Goal: Task Accomplishment & Management: Manage account settings

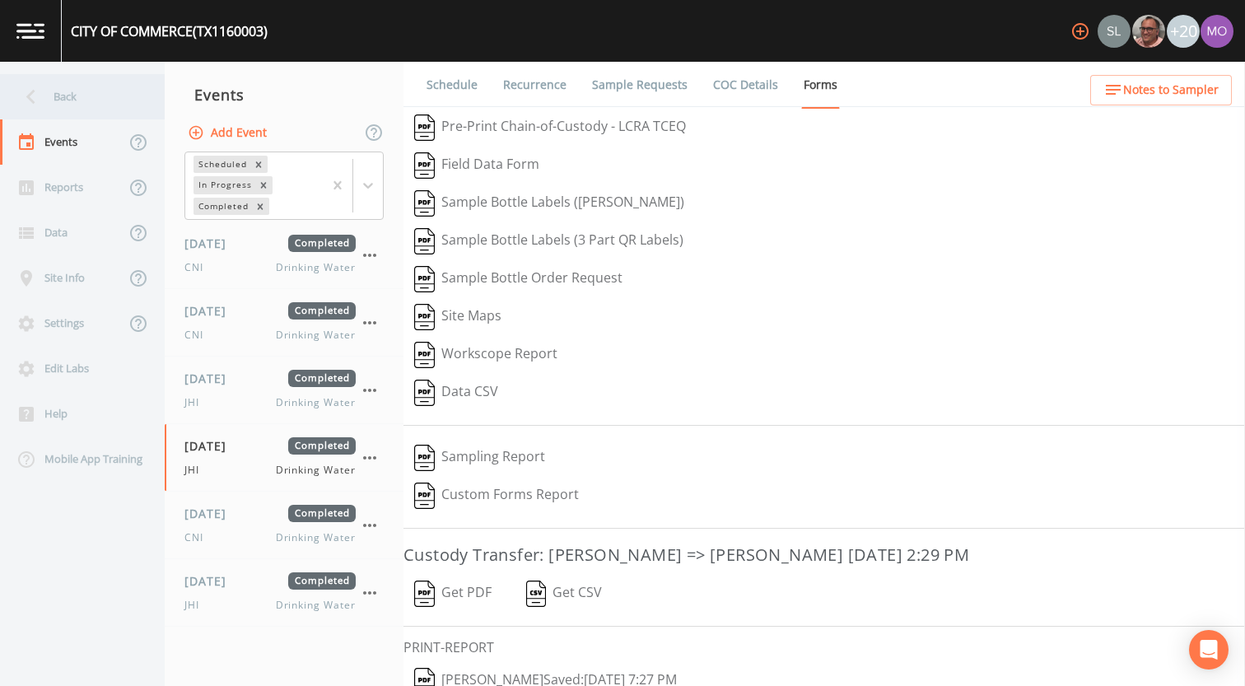
click at [78, 86] on div "Back" at bounding box center [74, 96] width 148 height 45
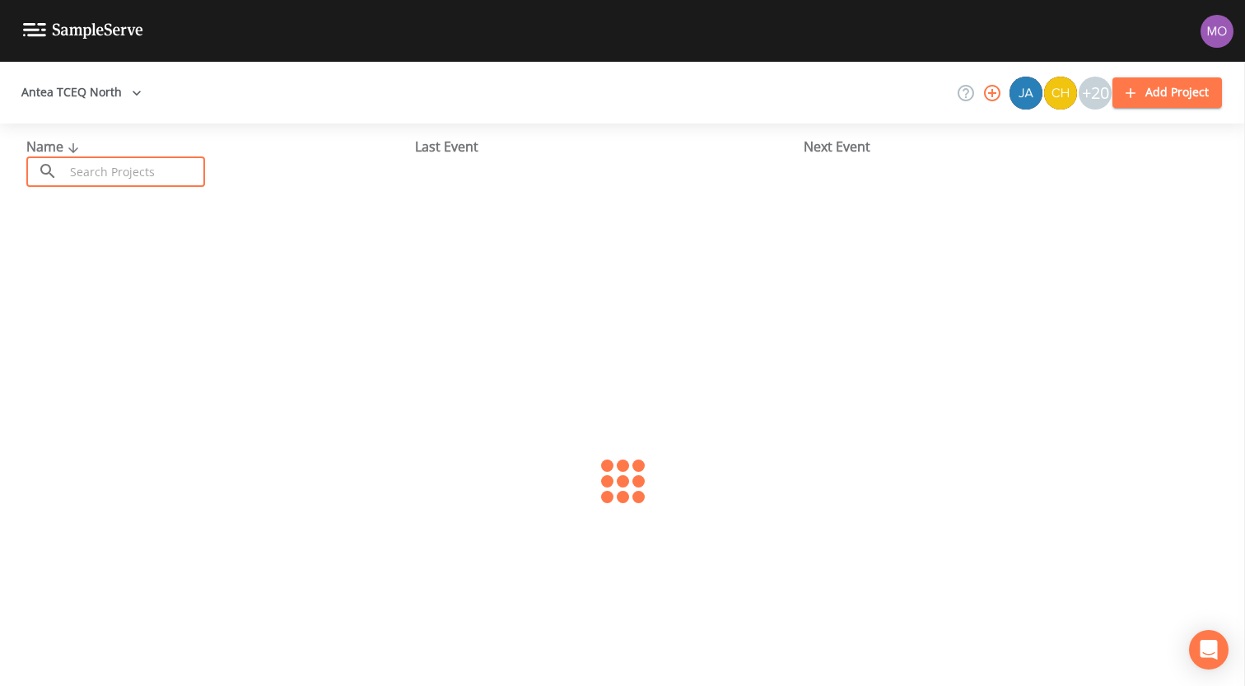
click at [89, 175] on input "text" at bounding box center [134, 171] width 141 height 30
paste input "TX1840031"
type input "TX1840031"
click at [145, 254] on link "HIGHLAND WSC (TX1840031)" at bounding box center [114, 253] width 177 height 18
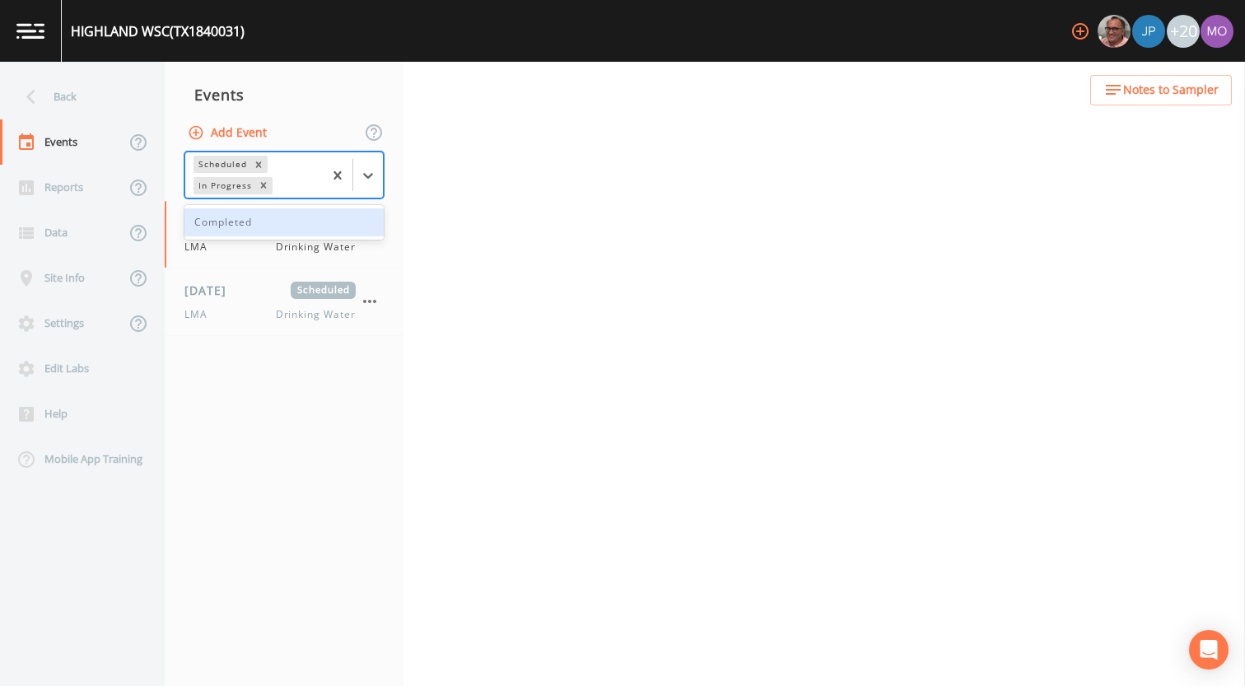
click at [229, 190] on div "In Progress" at bounding box center [224, 185] width 61 height 17
click at [232, 226] on div "Completed" at bounding box center [283, 222] width 199 height 28
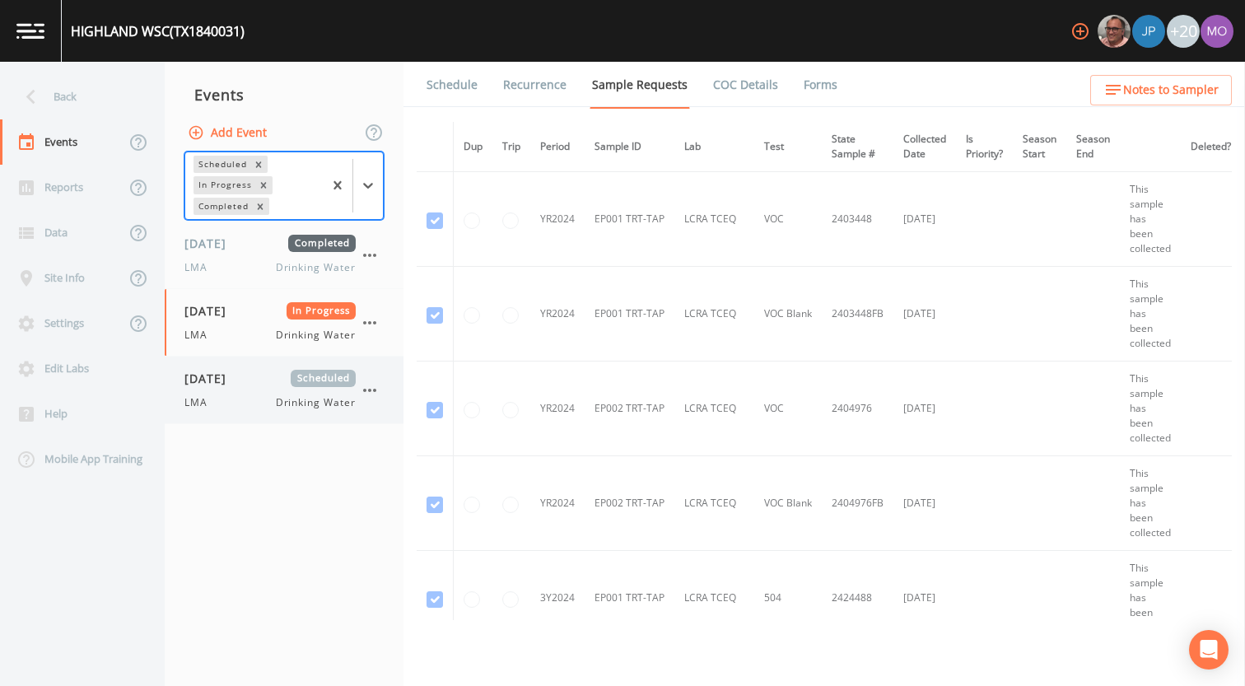
click at [230, 393] on div "[DATE] Scheduled LMA Drinking Water" at bounding box center [269, 390] width 171 height 40
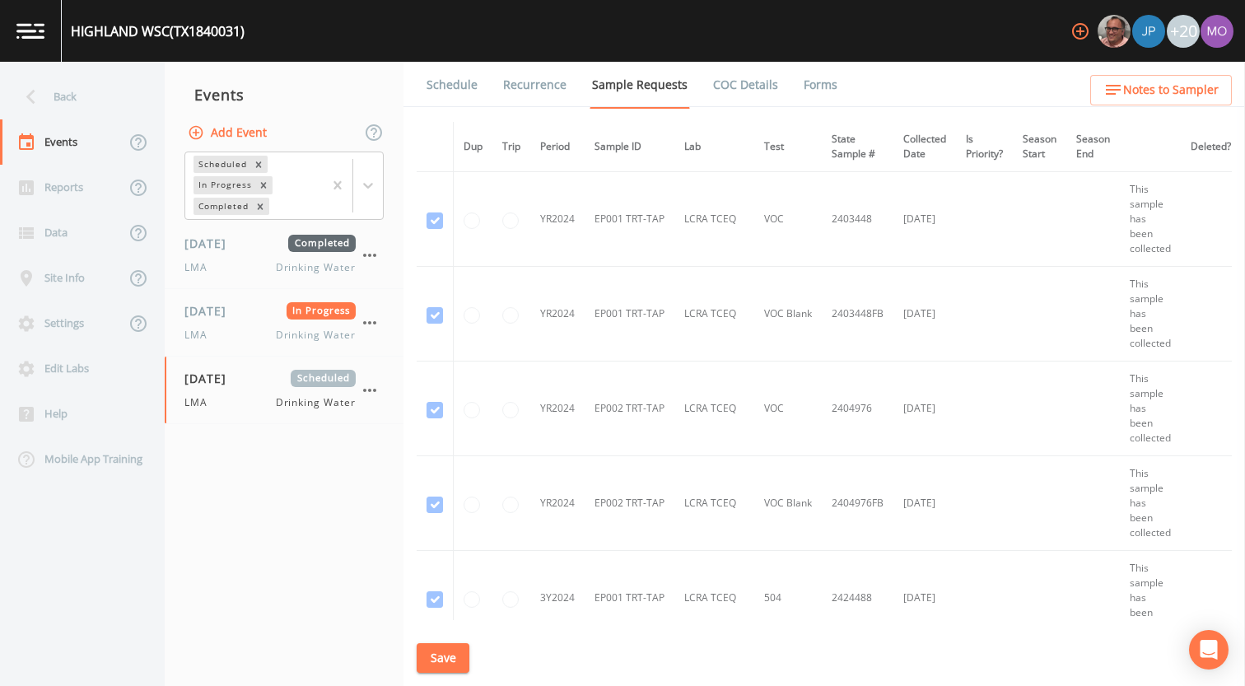
click at [806, 86] on link "Forms" at bounding box center [820, 85] width 39 height 46
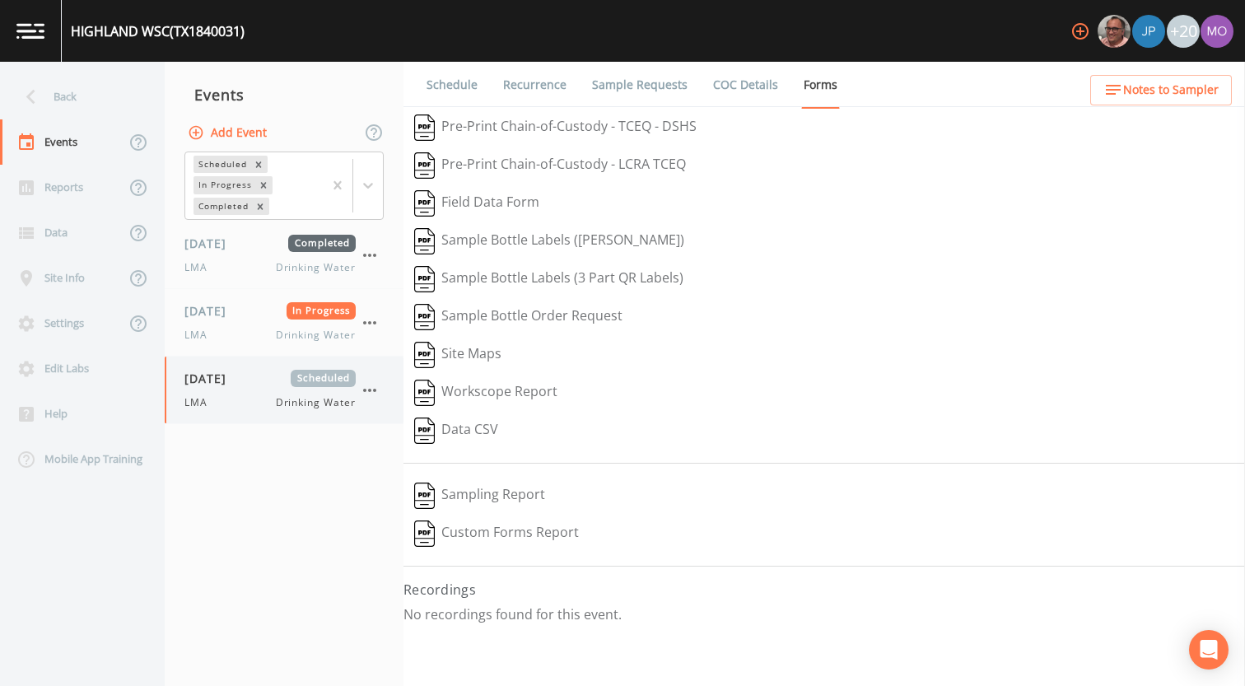
click at [376, 397] on icon "button" at bounding box center [370, 390] width 20 height 20
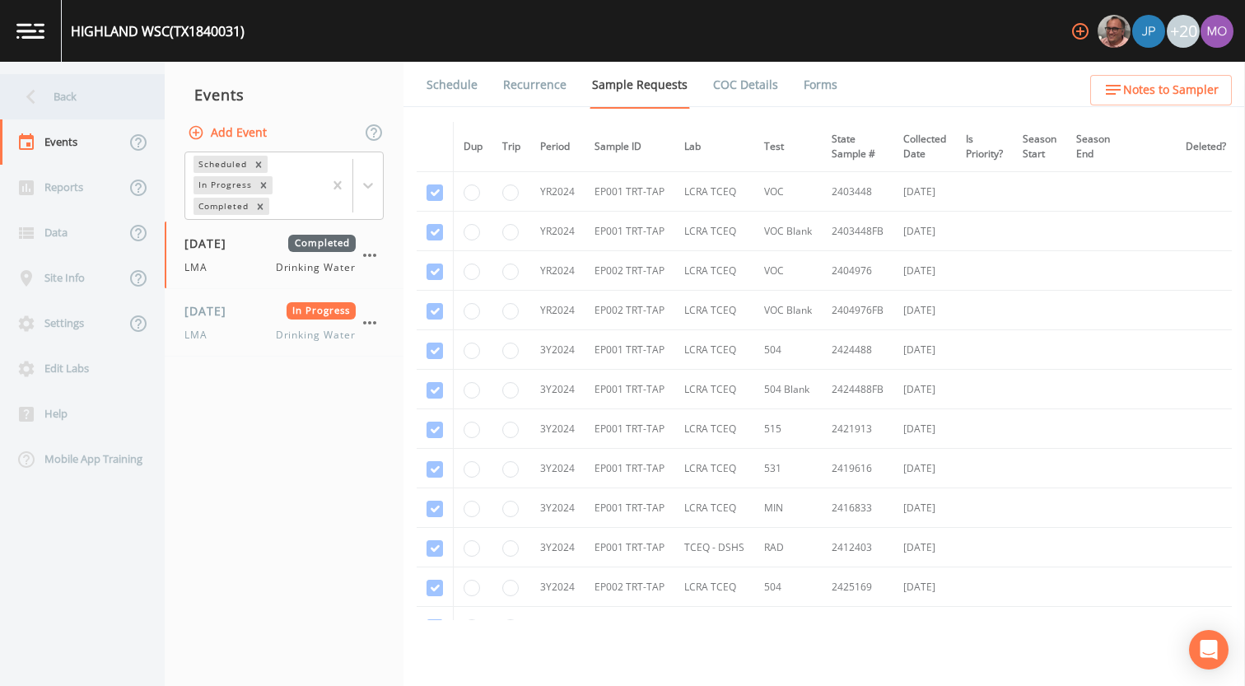
click at [69, 103] on div "Back" at bounding box center [74, 96] width 148 height 45
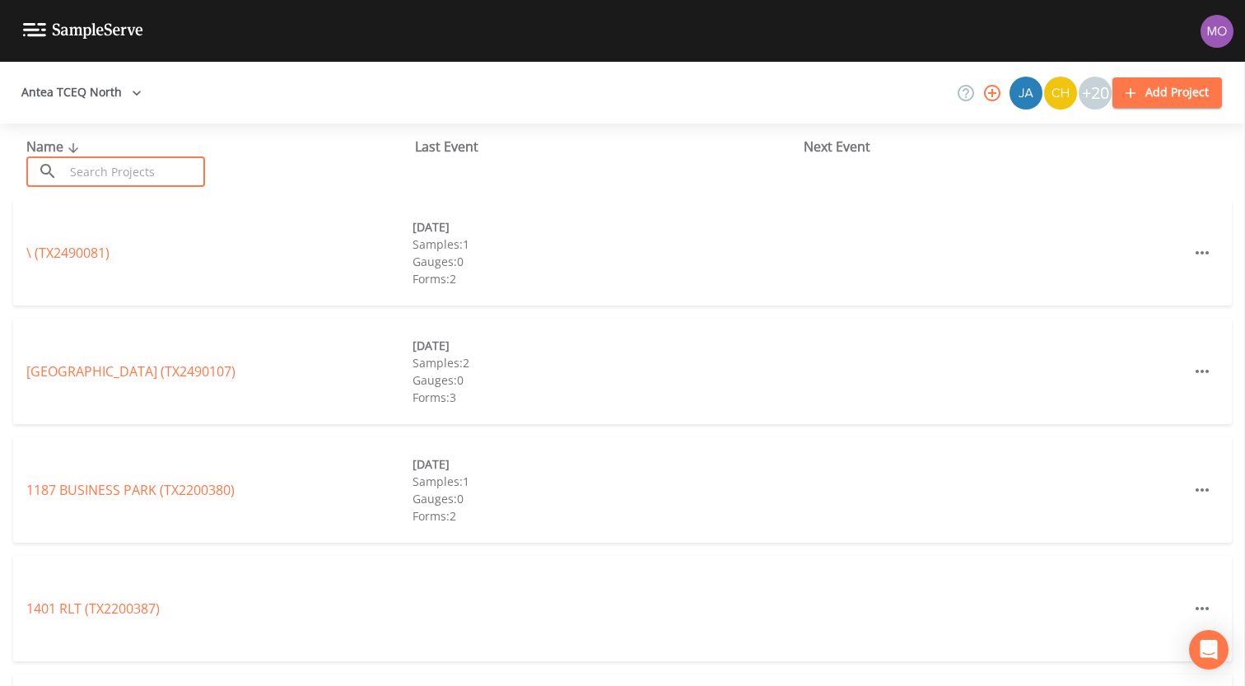
click at [100, 168] on input "text" at bounding box center [134, 171] width 141 height 30
paste input "TX1840151"
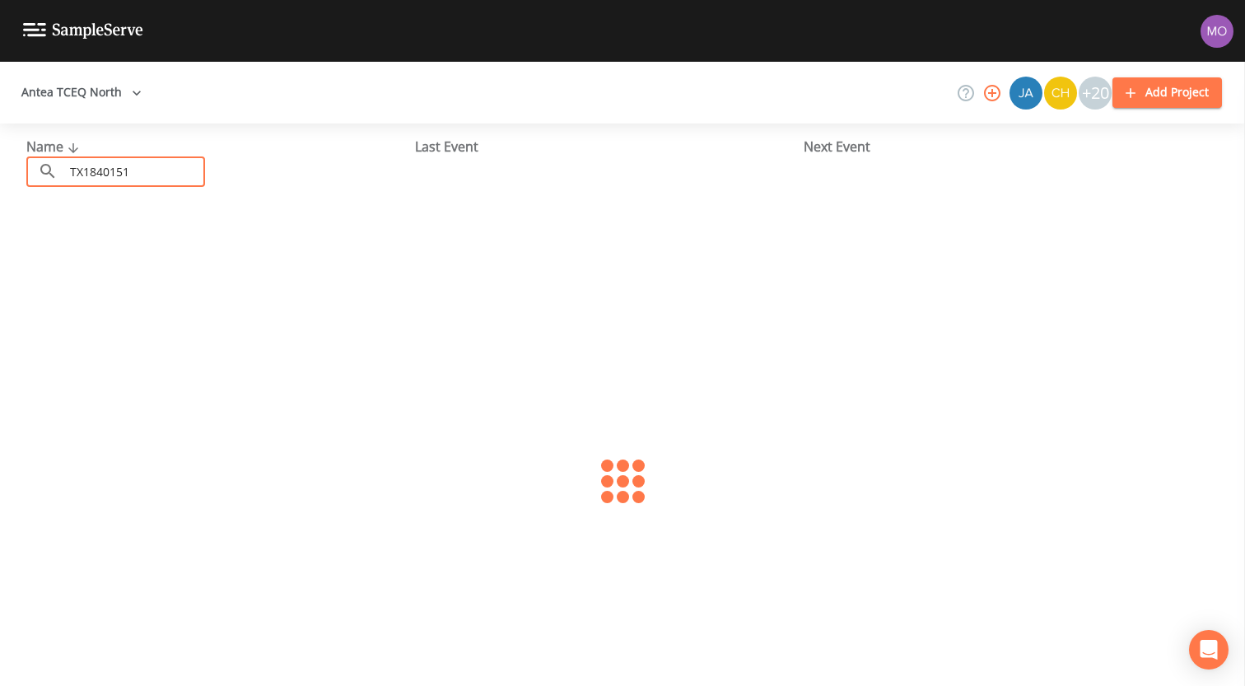
type input "TX1840151"
click at [115, 245] on link "QUICK PICK FOOD STORE (TX1840151)" at bounding box center [142, 253] width 232 height 18
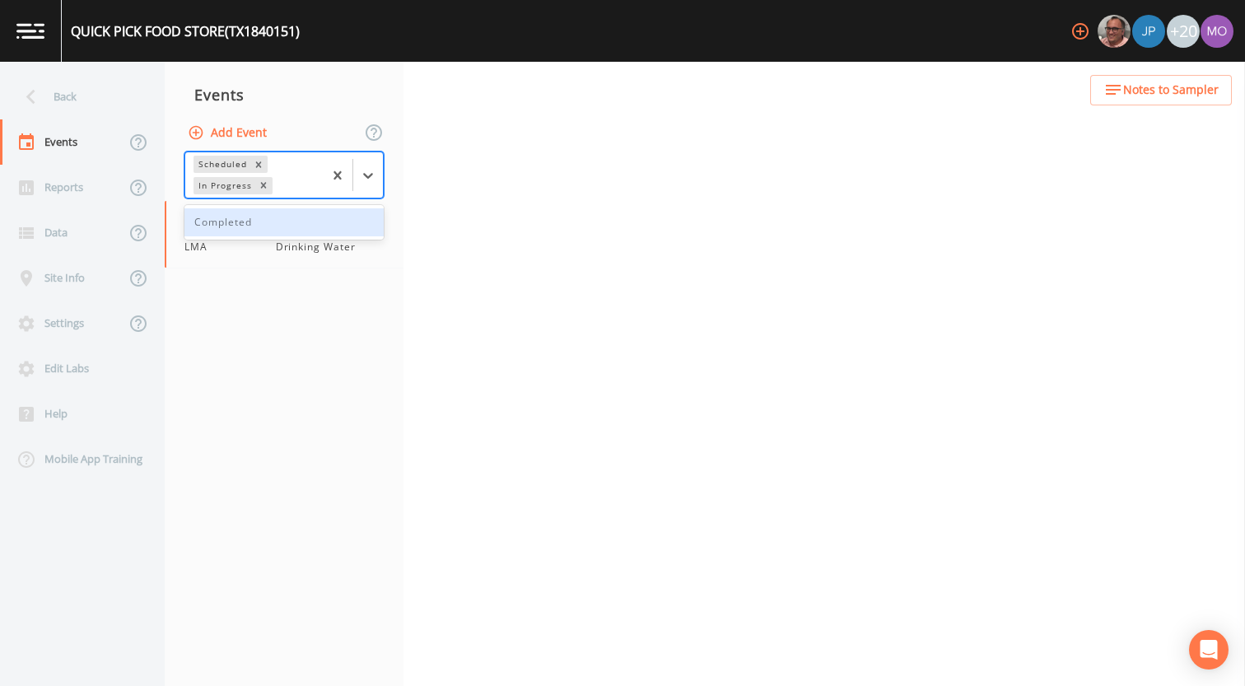
click at [225, 178] on div "In Progress" at bounding box center [224, 185] width 61 height 17
click at [230, 222] on div "Completed" at bounding box center [283, 222] width 199 height 28
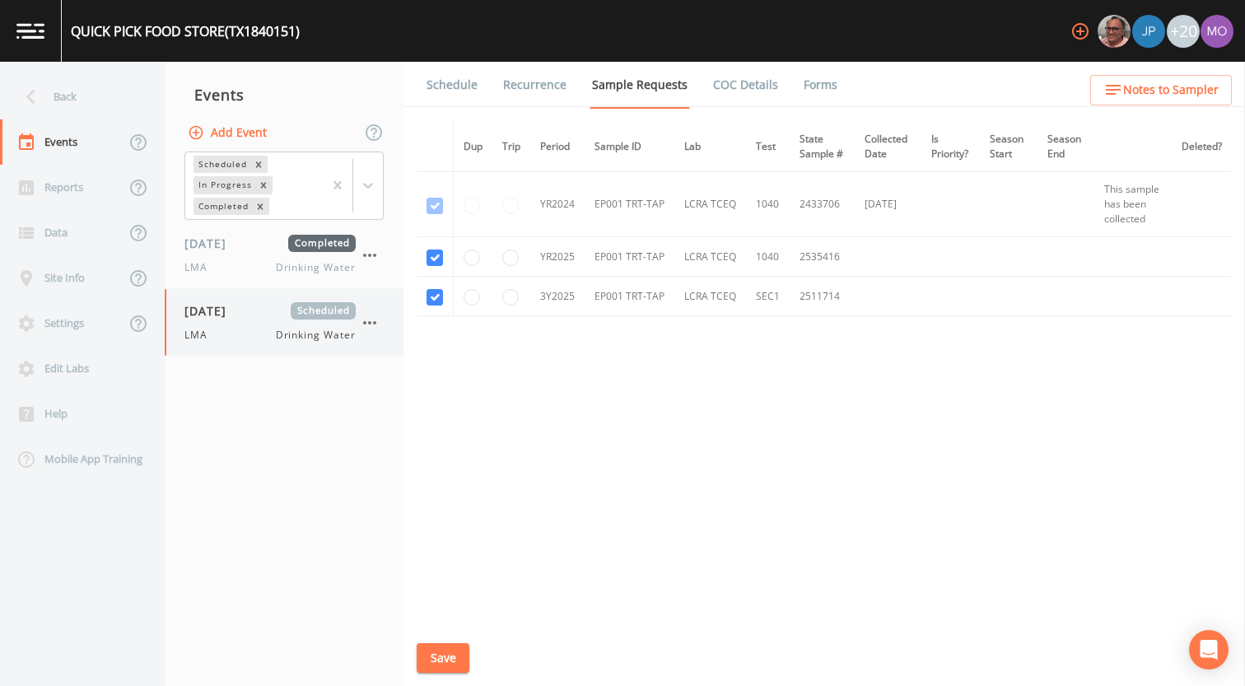
click at [214, 313] on span "[DATE]" at bounding box center [211, 310] width 54 height 17
click at [801, 84] on link "Forms" at bounding box center [820, 85] width 39 height 46
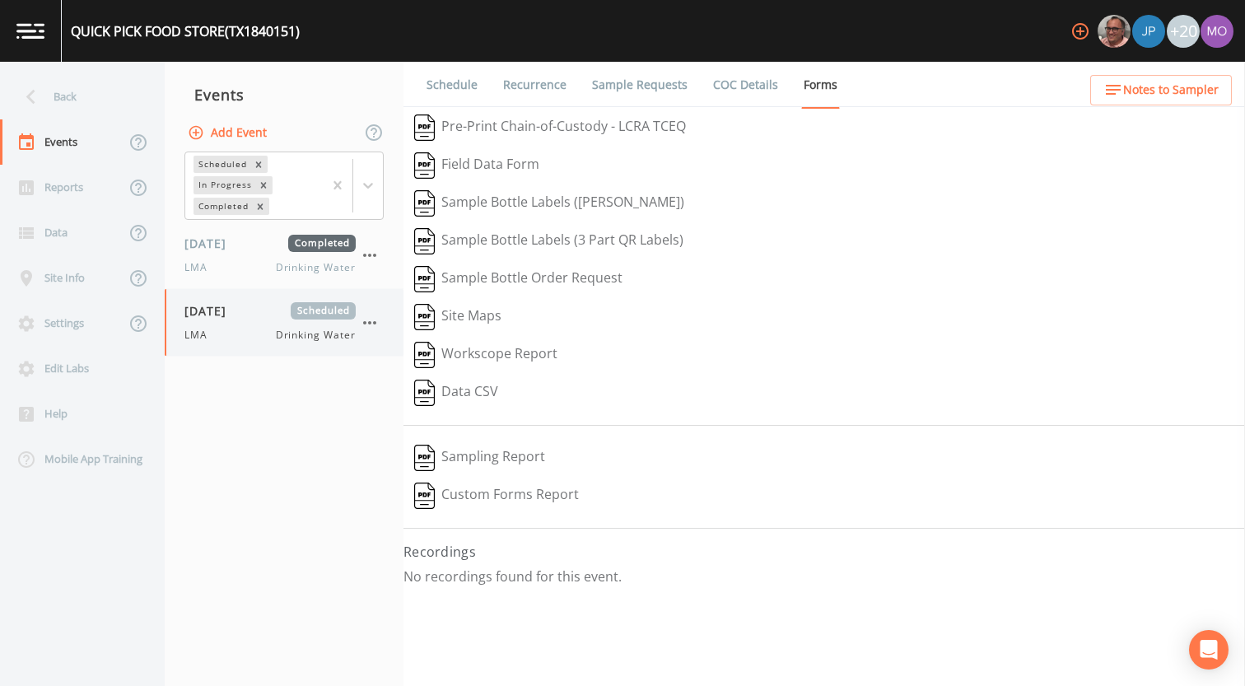
click at [368, 327] on icon "button" at bounding box center [370, 323] width 20 height 20
